Goal: Information Seeking & Learning: Learn about a topic

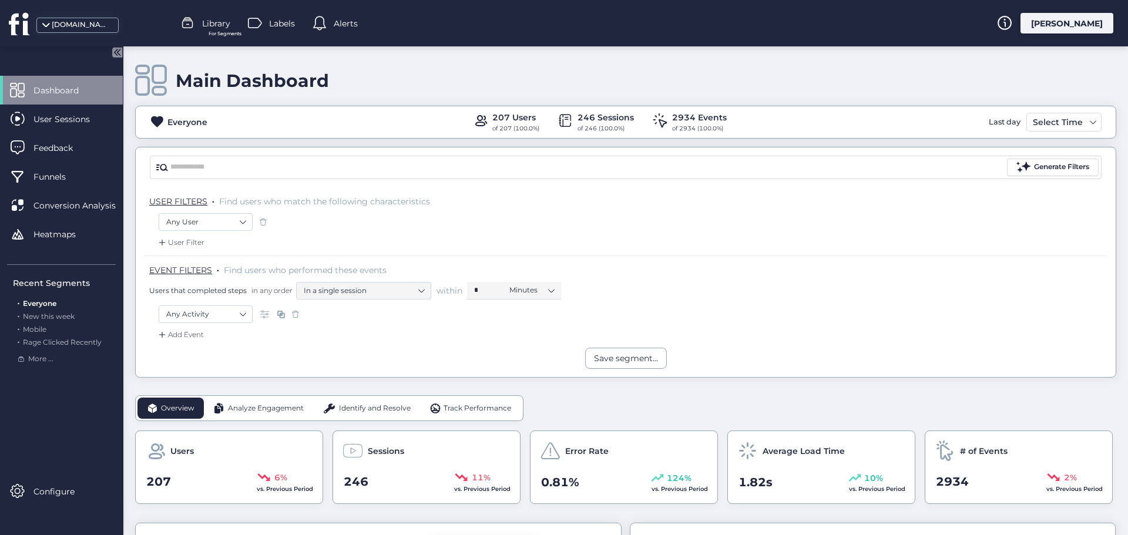
scroll to position [117, 0]
click at [1059, 127] on div "Select Time" at bounding box center [1057, 122] width 56 height 14
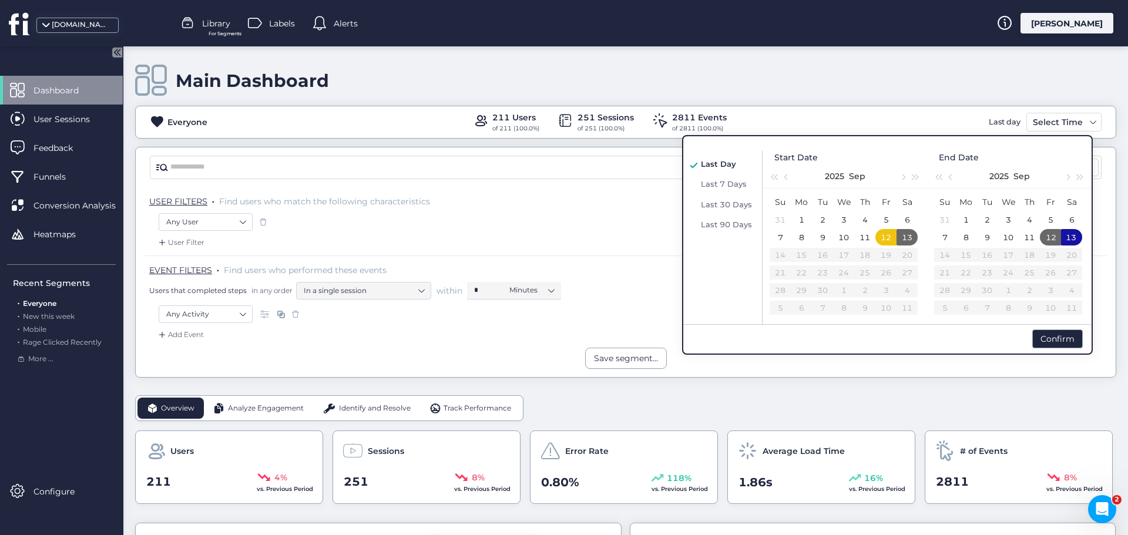
click at [823, 85] on div "Main Dashboard" at bounding box center [625, 80] width 981 height 33
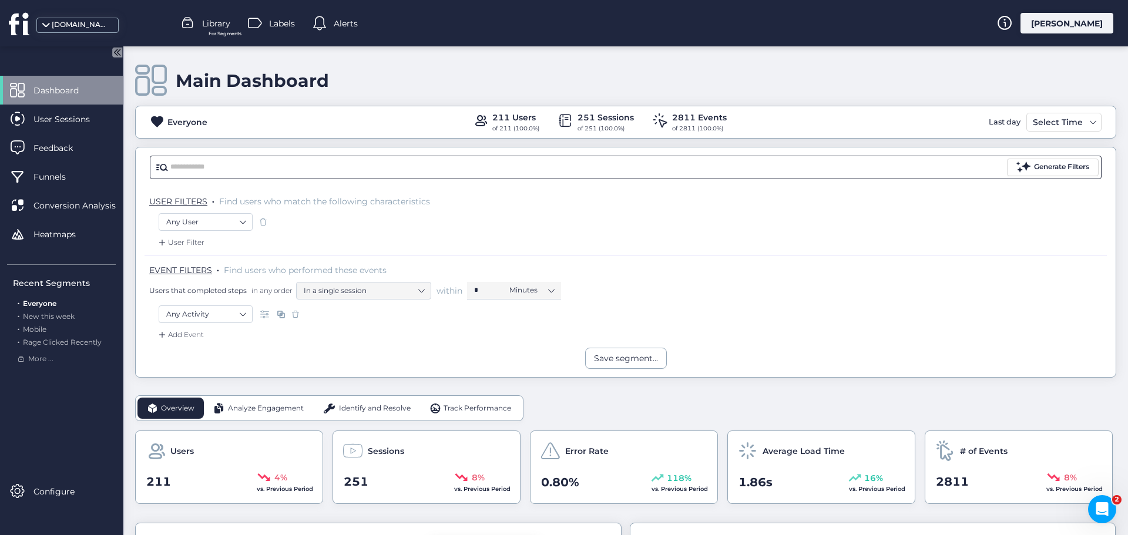
scroll to position [176, 0]
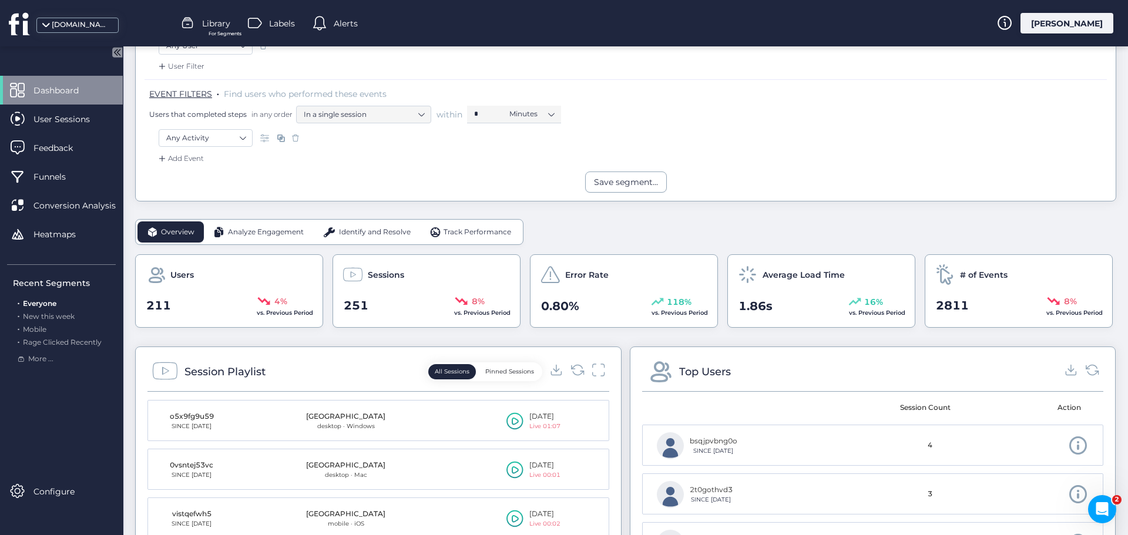
click at [282, 235] on span "Analyze Engagement" at bounding box center [266, 232] width 76 height 11
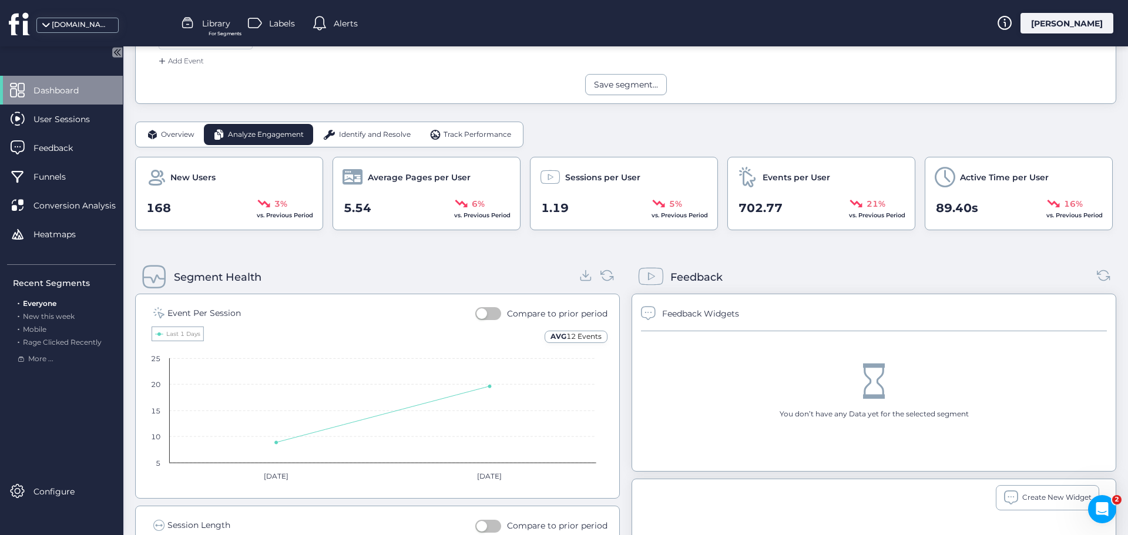
scroll to position [294, 0]
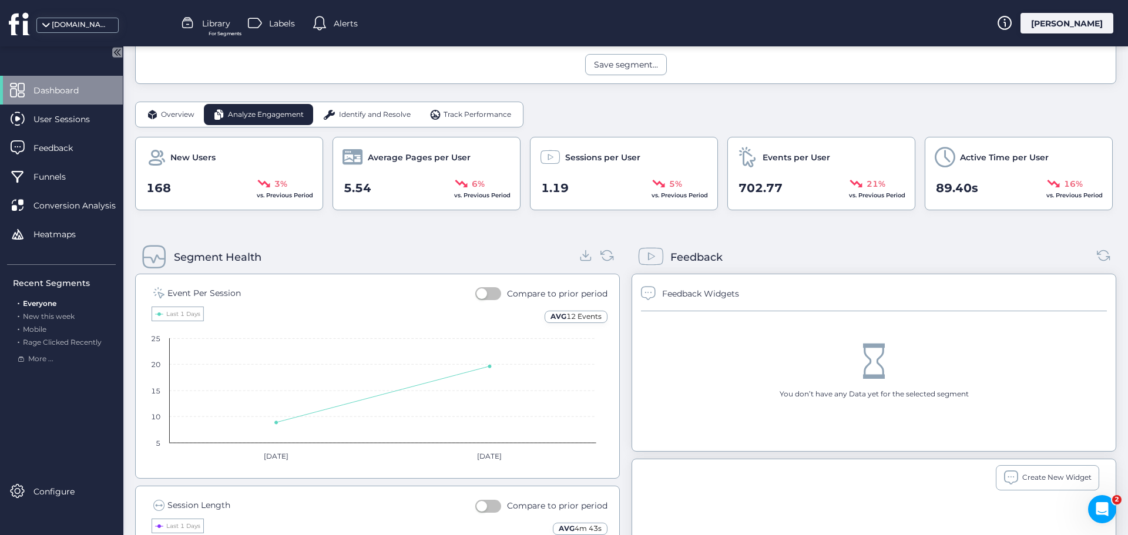
click at [358, 110] on span "Identify and Resolve" at bounding box center [375, 114] width 72 height 11
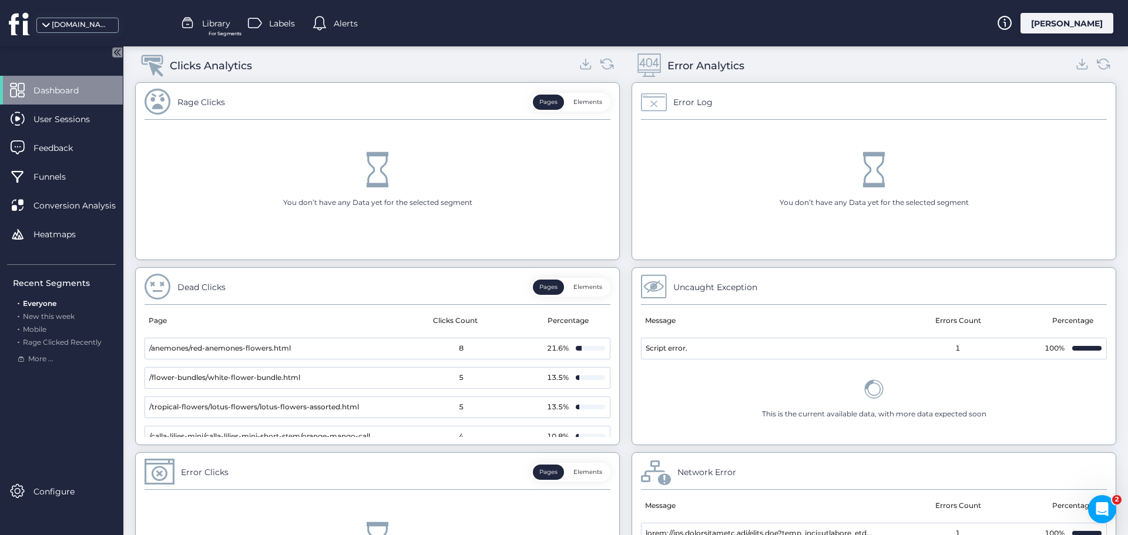
scroll to position [445, 0]
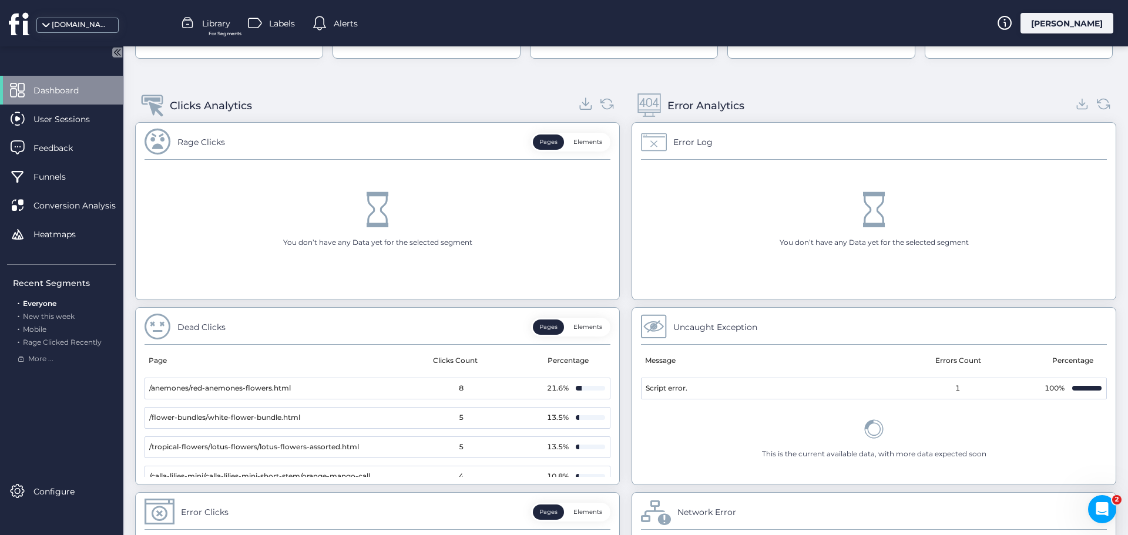
click at [581, 109] on icon at bounding box center [586, 104] width 16 height 16
click at [1075, 105] on icon at bounding box center [1082, 104] width 16 height 16
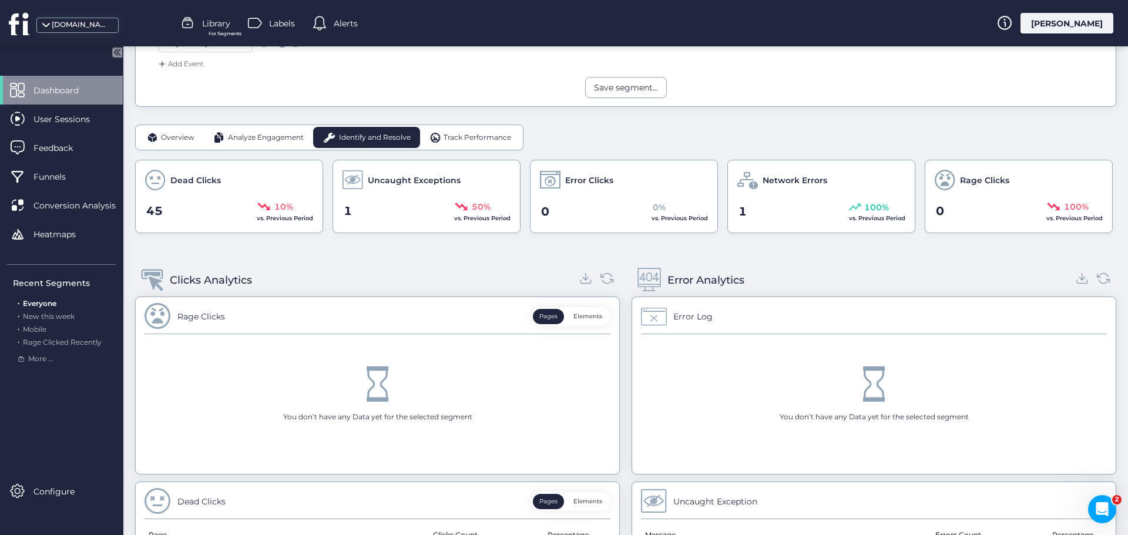
scroll to position [152, 0]
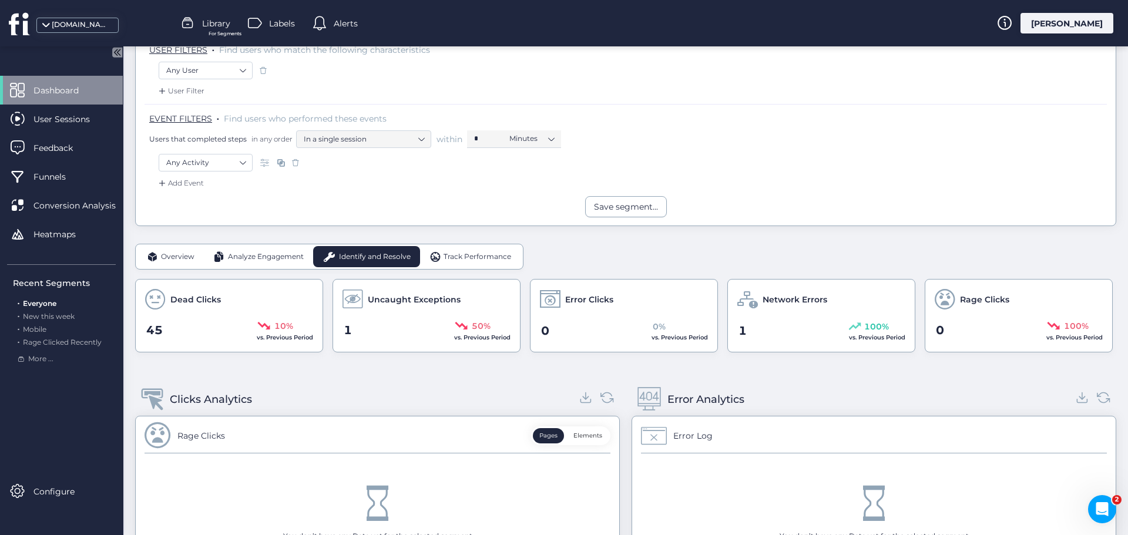
click at [462, 251] on span "Track Performance" at bounding box center [477, 256] width 68 height 11
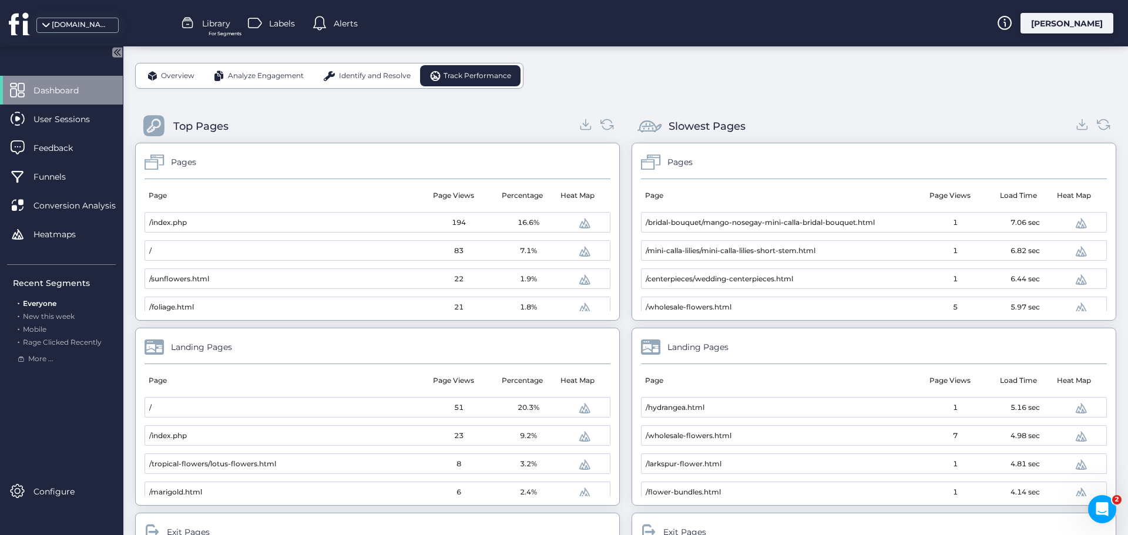
scroll to position [328, 0]
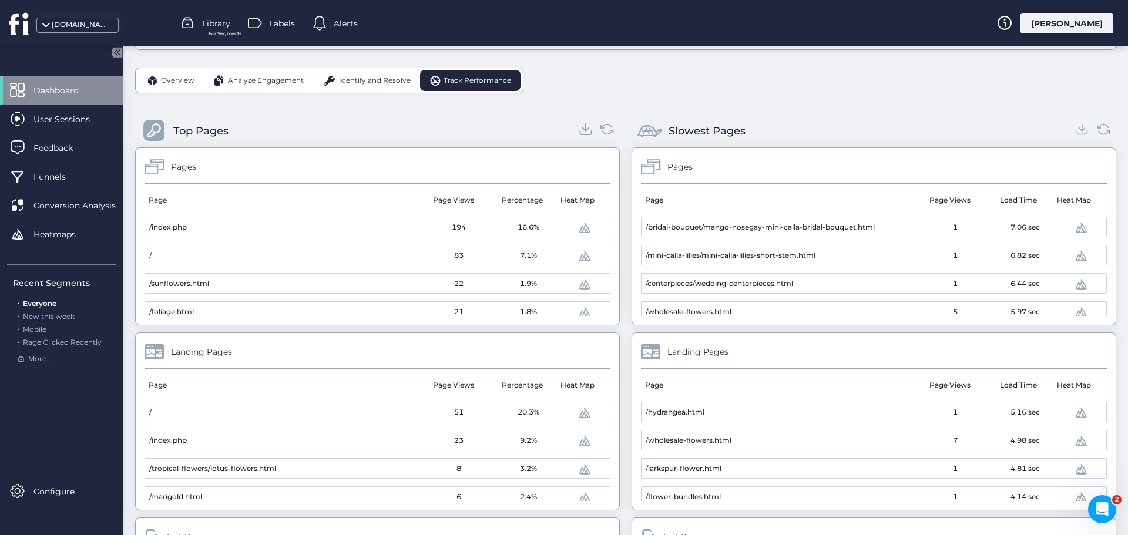
click at [583, 130] on icon at bounding box center [586, 129] width 6 height 3
click at [1082, 130] on icon at bounding box center [1082, 127] width 0 height 8
